Goal: Task Accomplishment & Management: Manage account settings

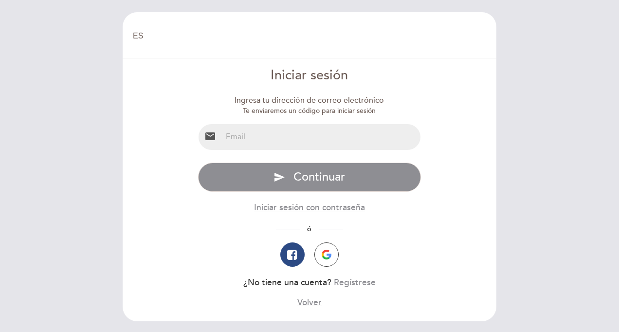
select select "es"
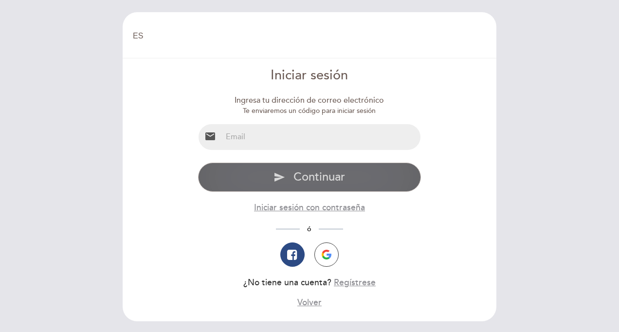
click at [314, 187] on button "send Continuar" at bounding box center [309, 177] width 223 height 29
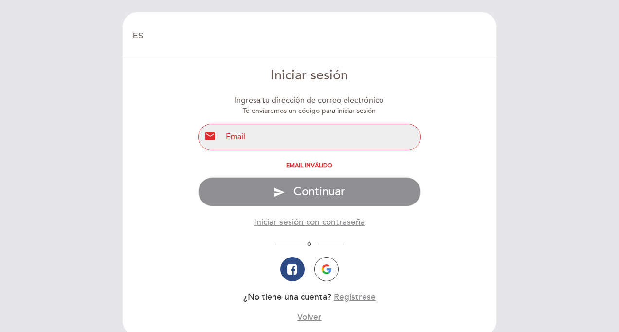
click at [299, 138] on input "email" at bounding box center [321, 137] width 199 height 26
type input "julietaarribas77@gmail.com"
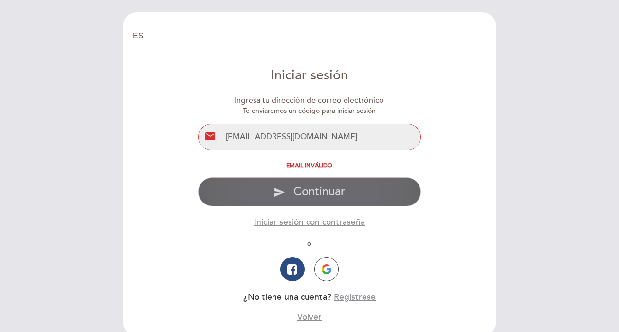
click at [301, 192] on span "Continuar" at bounding box center [320, 192] width 52 height 14
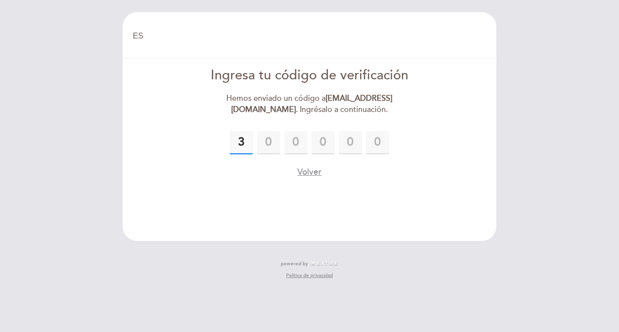
type input "3"
type input "7"
type input "2"
type input "6"
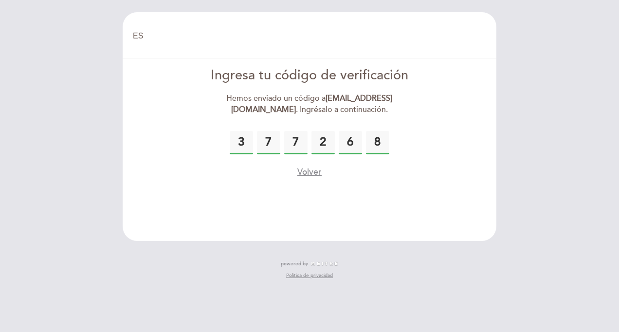
type input "8"
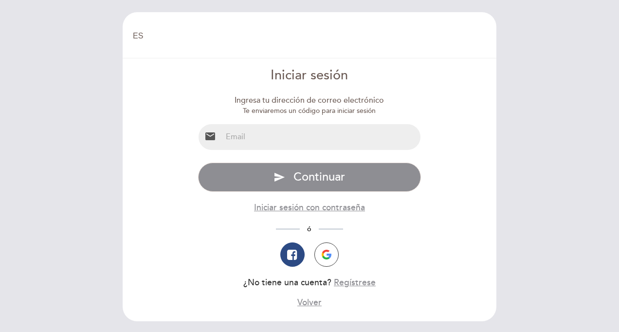
select select "es"
